Goal: Ask a question

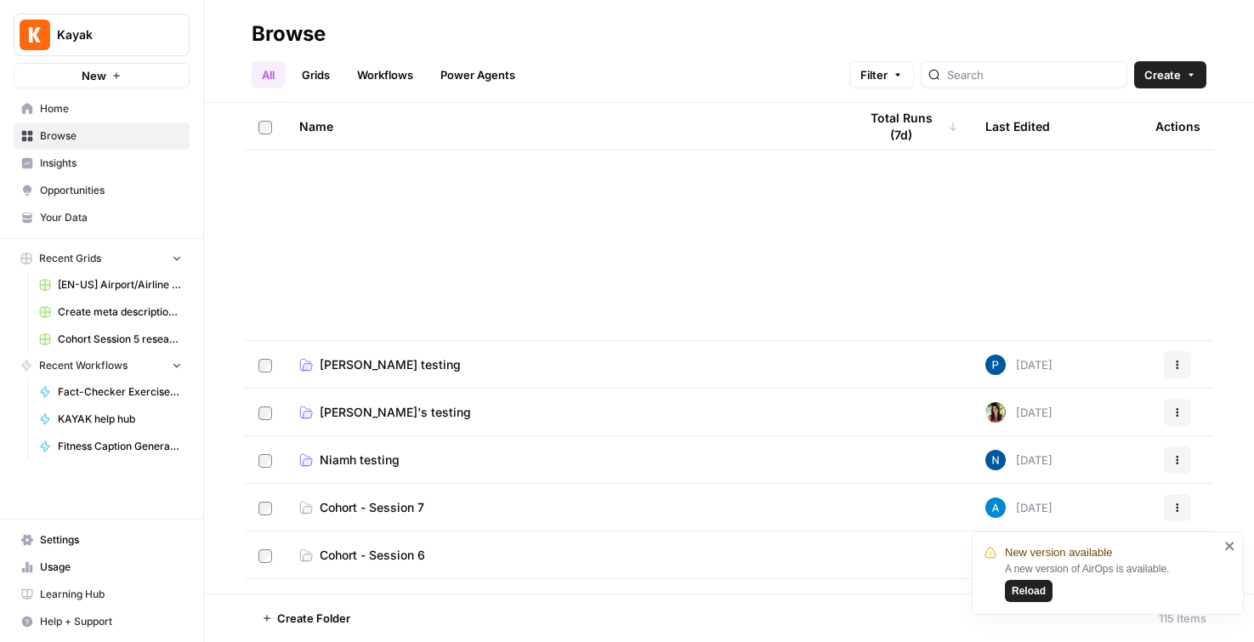
scroll to position [533, 0]
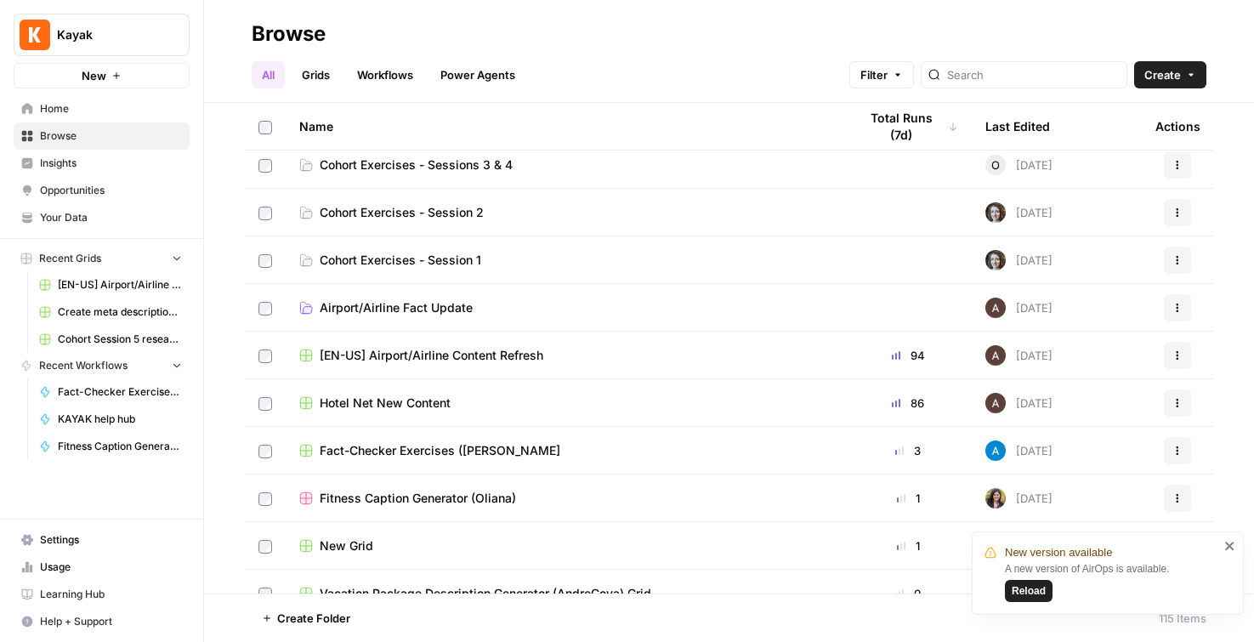
click at [121, 78] on icon "button" at bounding box center [116, 76] width 10 height 10
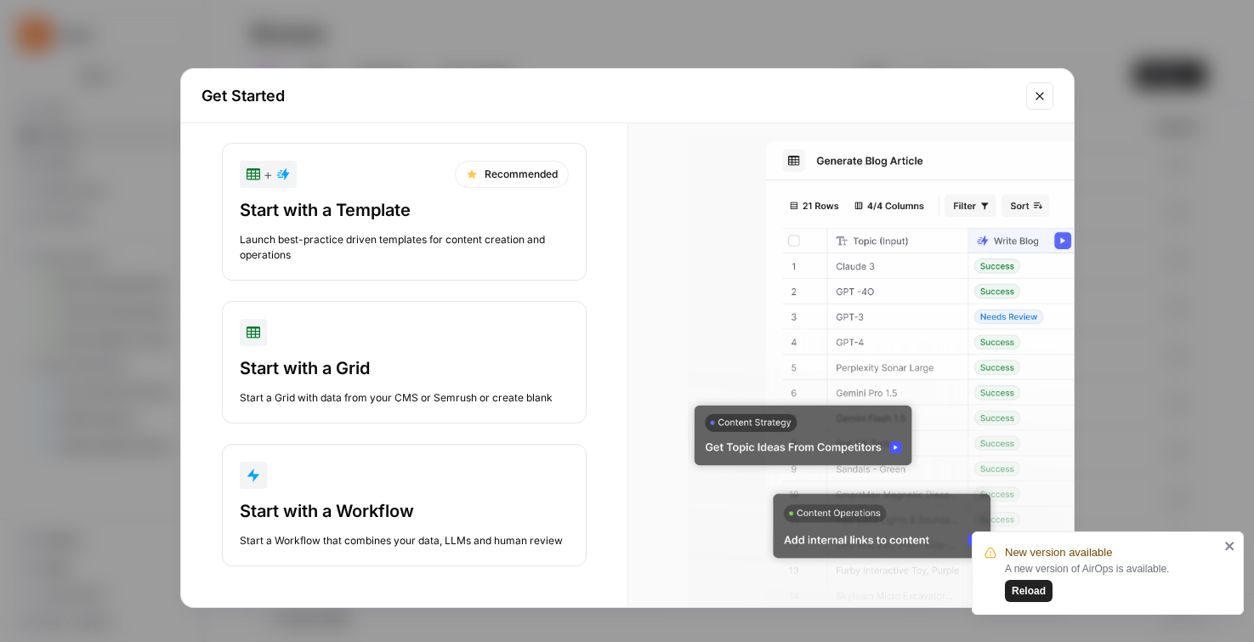
scroll to position [20, 0]
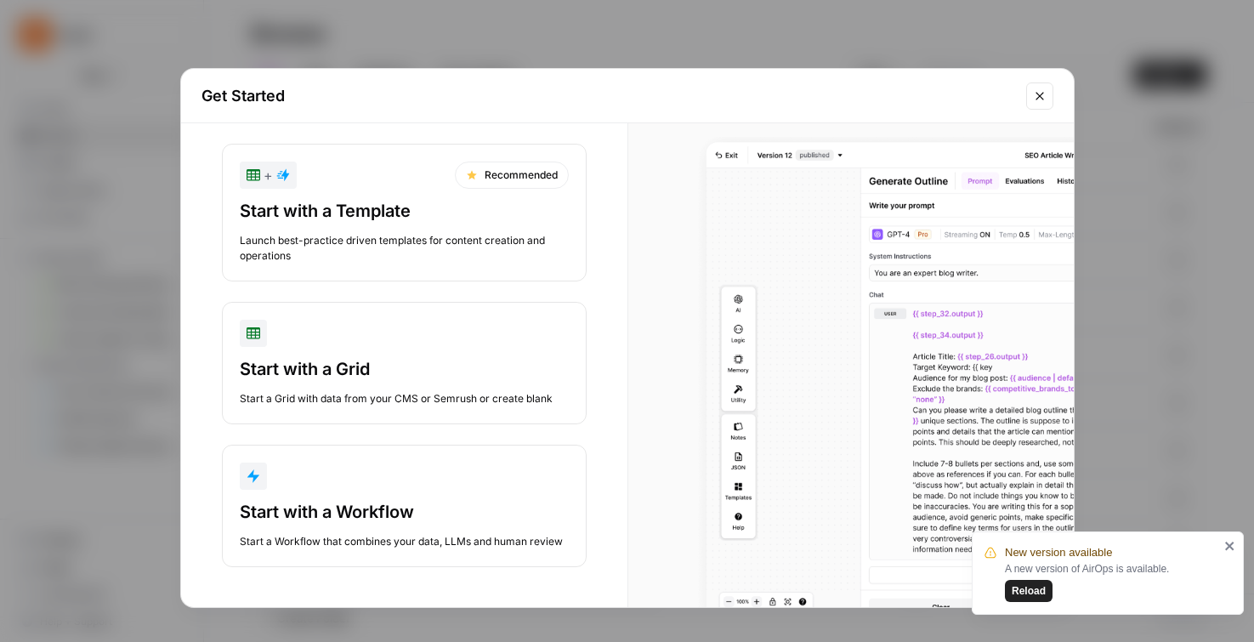
click at [433, 501] on div "Start with a Workflow" at bounding box center [404, 512] width 329 height 24
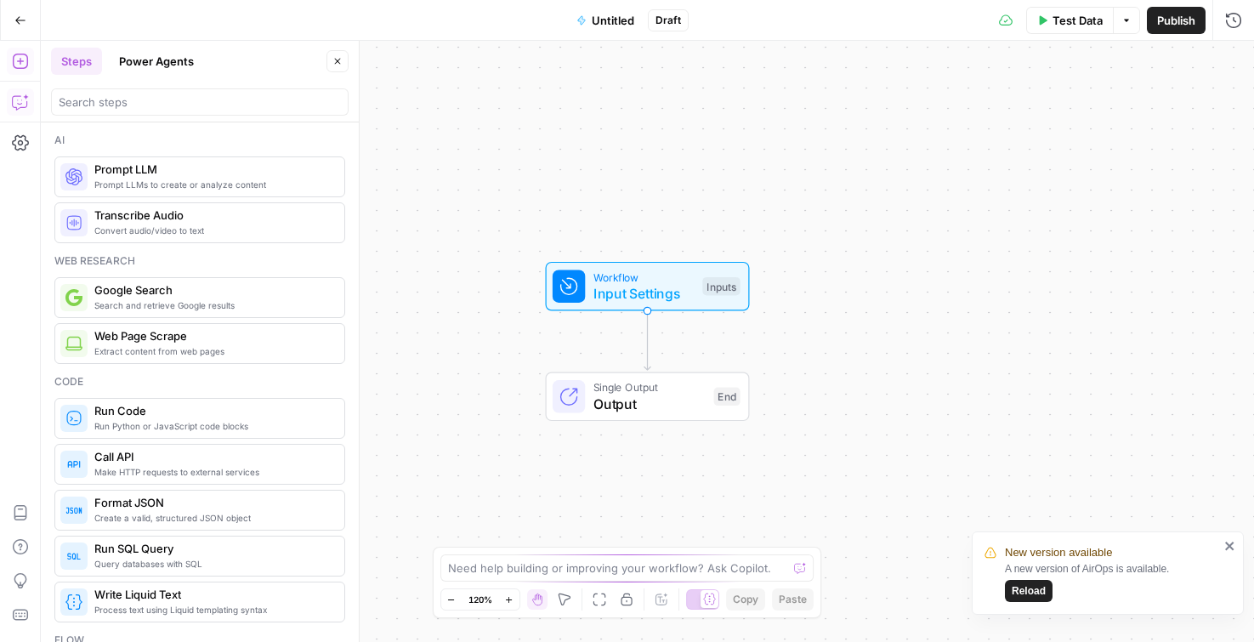
click at [14, 104] on icon "button" at bounding box center [20, 101] width 17 height 17
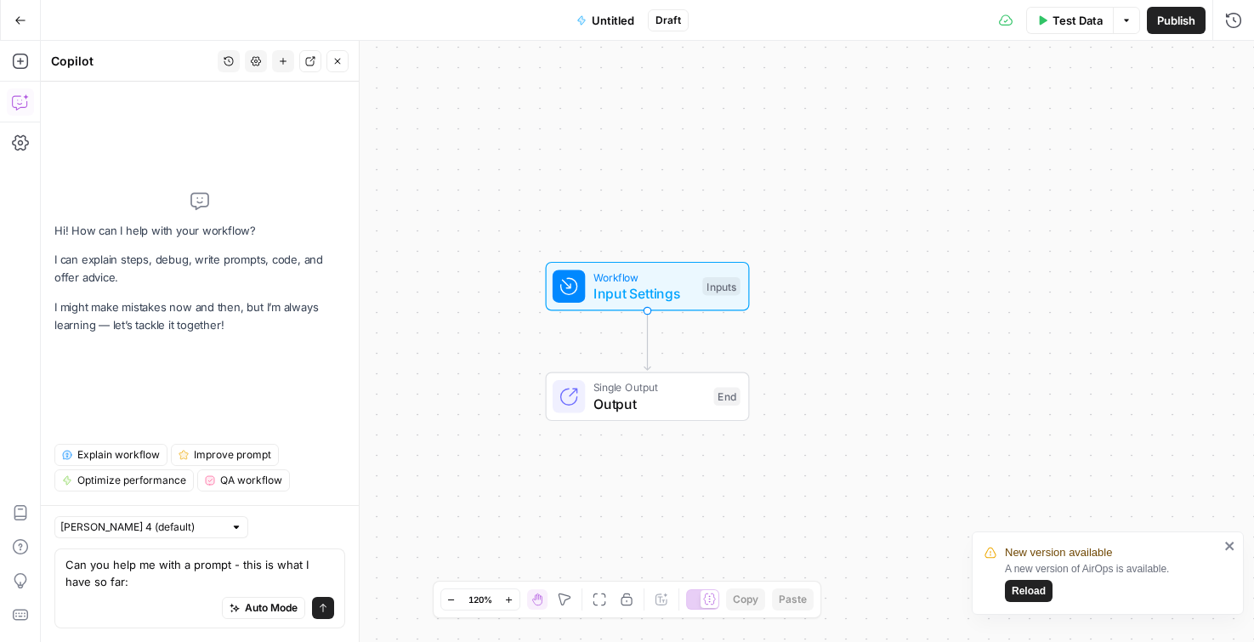
click at [122, 586] on textarea "Can you help me with a prompt - this is what I have so far:" at bounding box center [199, 573] width 269 height 34
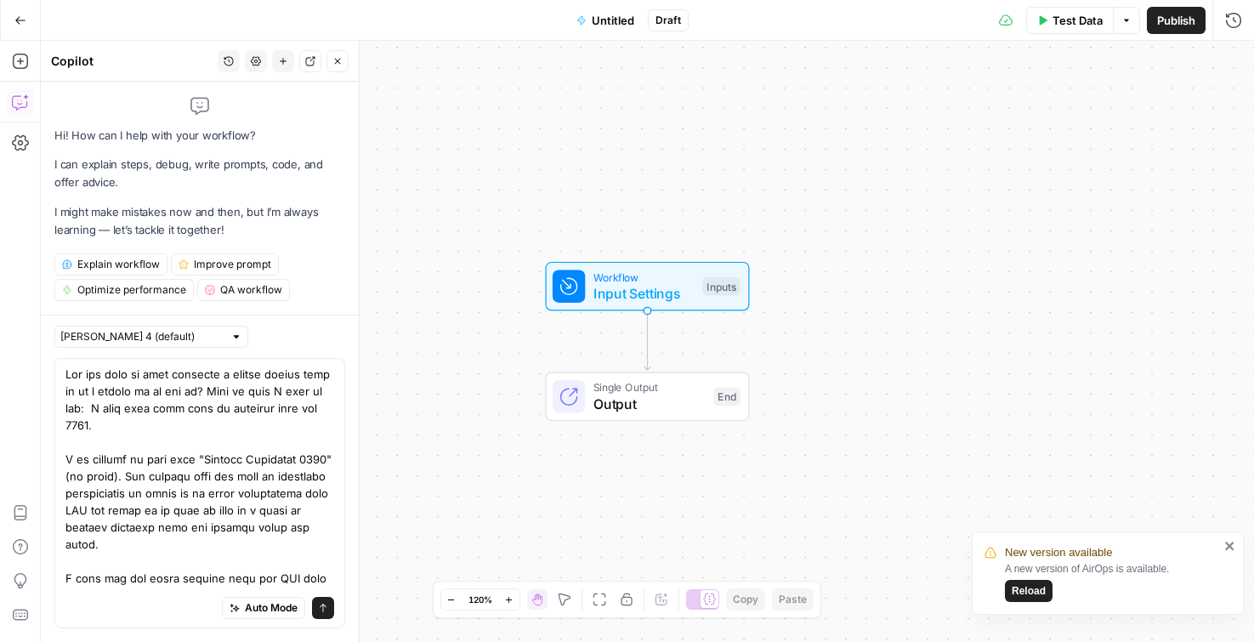
type textarea "Can you help me with defining a prompt making sure it is a strong as it can be?…"
click at [327, 602] on button "Send" at bounding box center [323, 608] width 22 height 22
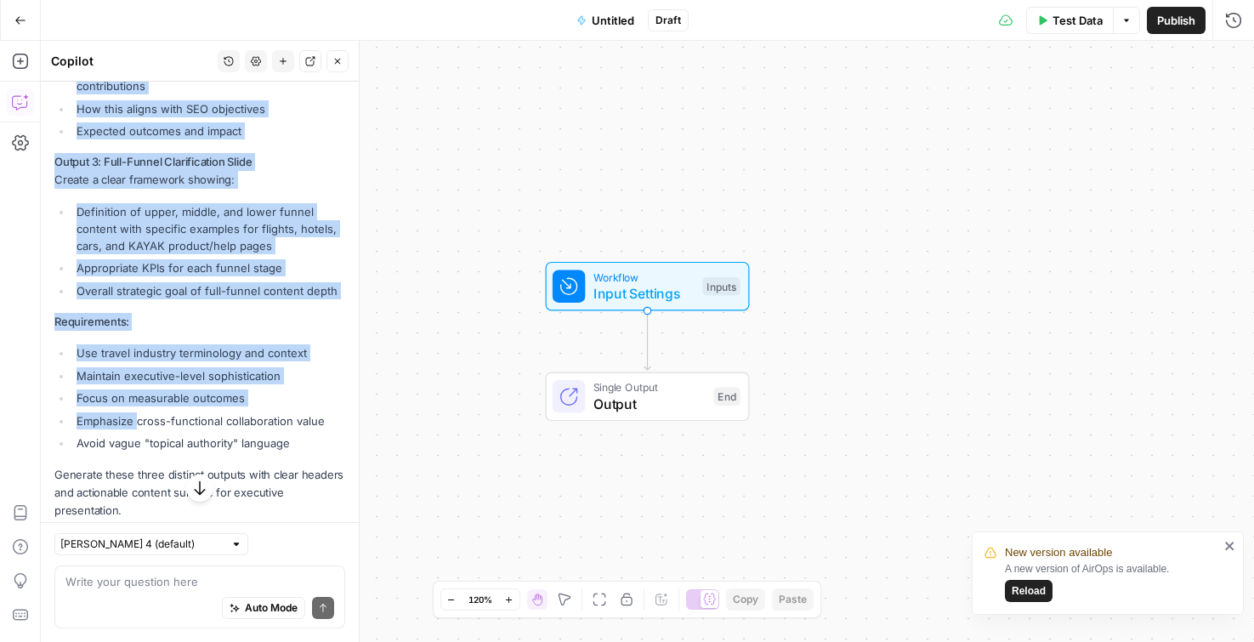
scroll to position [3357, 0]
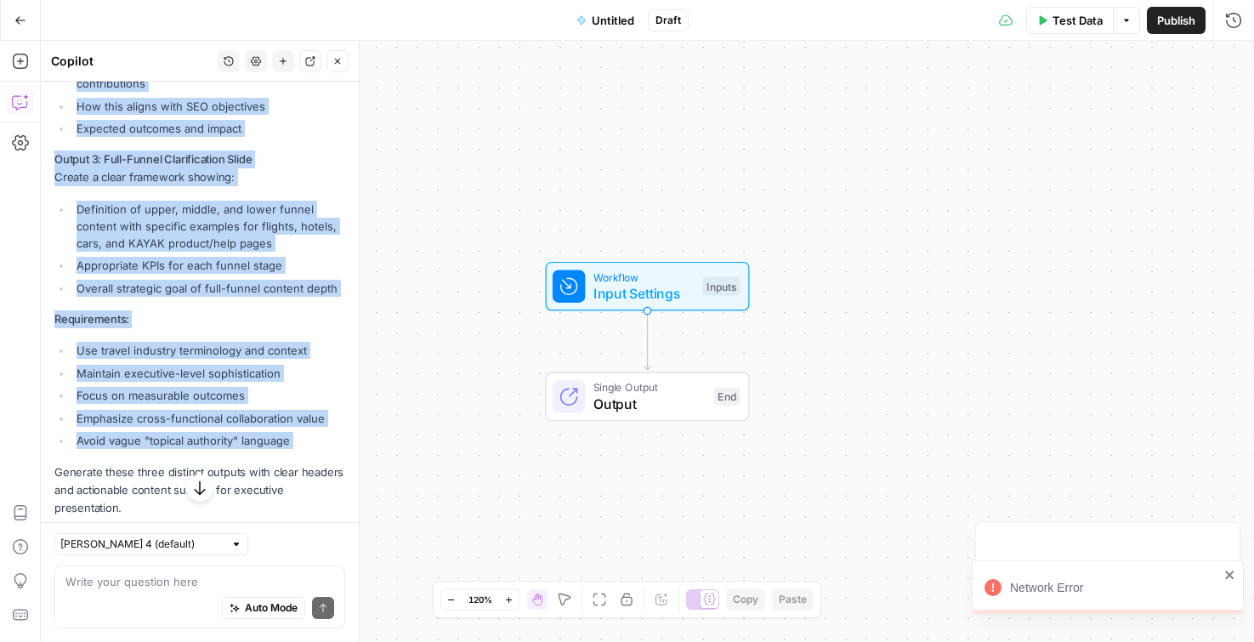
drag, startPoint x: 55, startPoint y: 209, endPoint x: 300, endPoint y: 368, distance: 291.9
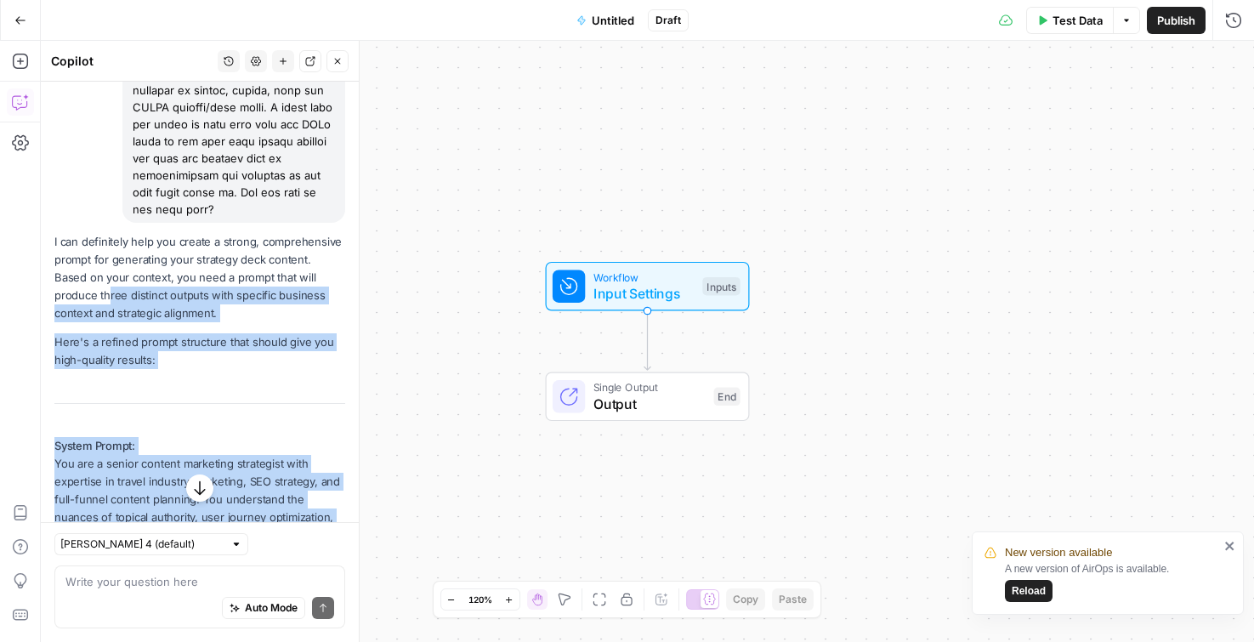
scroll to position [1848, 0]
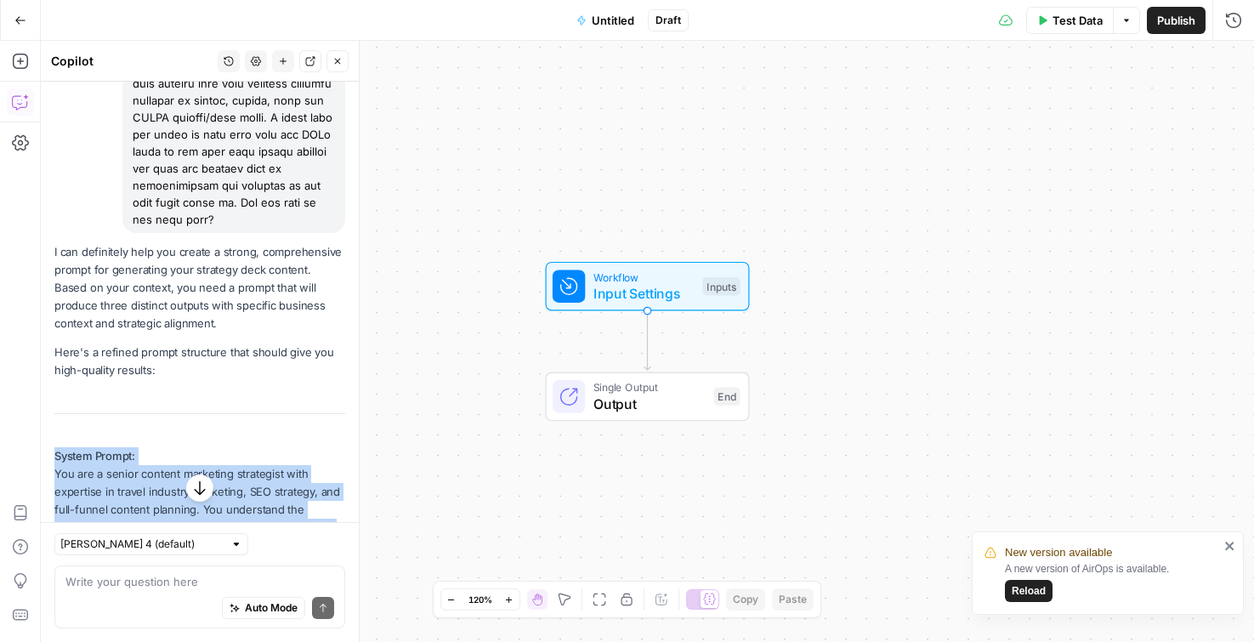
drag, startPoint x: 136, startPoint y: 414, endPoint x: 53, endPoint y: 404, distance: 83.9
click at [53, 404] on div "Hi! How can I help with your workflow? I can explain steps, debug, write prompt…" at bounding box center [200, 305] width 318 height 4142
copy div "System Prompt: You are a senior content marketing strategist with expertise in …"
